Goal: Check status: Check status

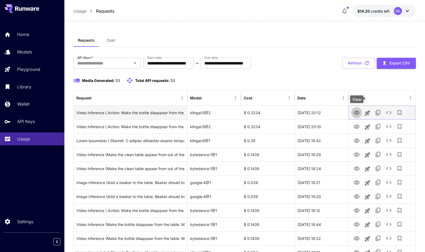
click at [354, 110] on button "View" at bounding box center [357, 112] width 11 height 11
click at [354, 113] on icon "View" at bounding box center [357, 113] width 6 height 6
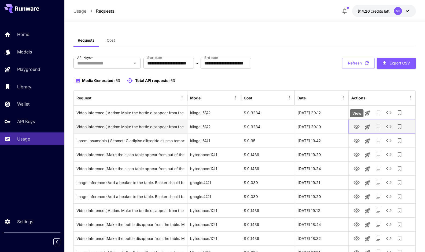
click at [355, 126] on icon "View" at bounding box center [357, 126] width 6 height 6
